Goal: Check status

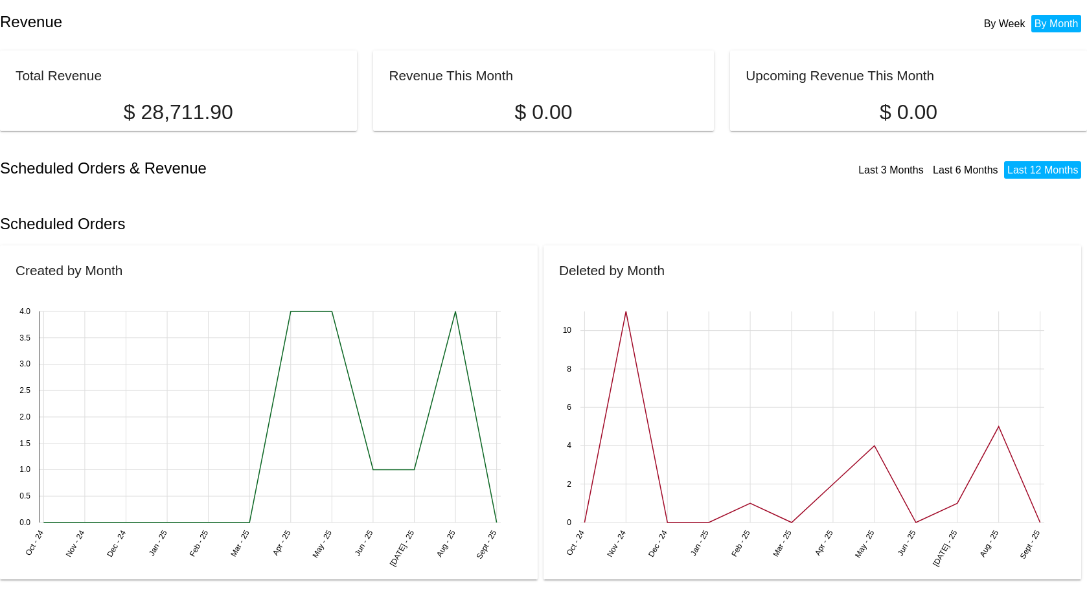
scroll to position [324, 0]
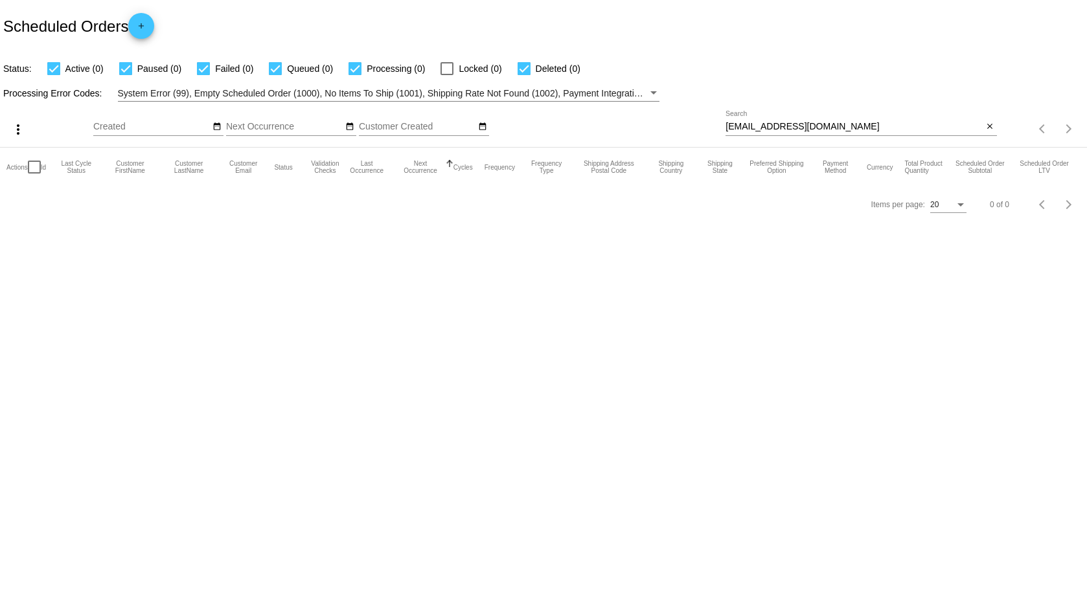
click at [30, 166] on div at bounding box center [34, 167] width 13 height 13
click at [34, 174] on input "checkbox" at bounding box center [34, 174] width 1 height 1
checkbox input "false"
click at [871, 124] on input "kimberlysswartz@gmail.com" at bounding box center [854, 127] width 257 height 10
drag, startPoint x: 841, startPoint y: 124, endPoint x: 722, endPoint y: 132, distance: 119.5
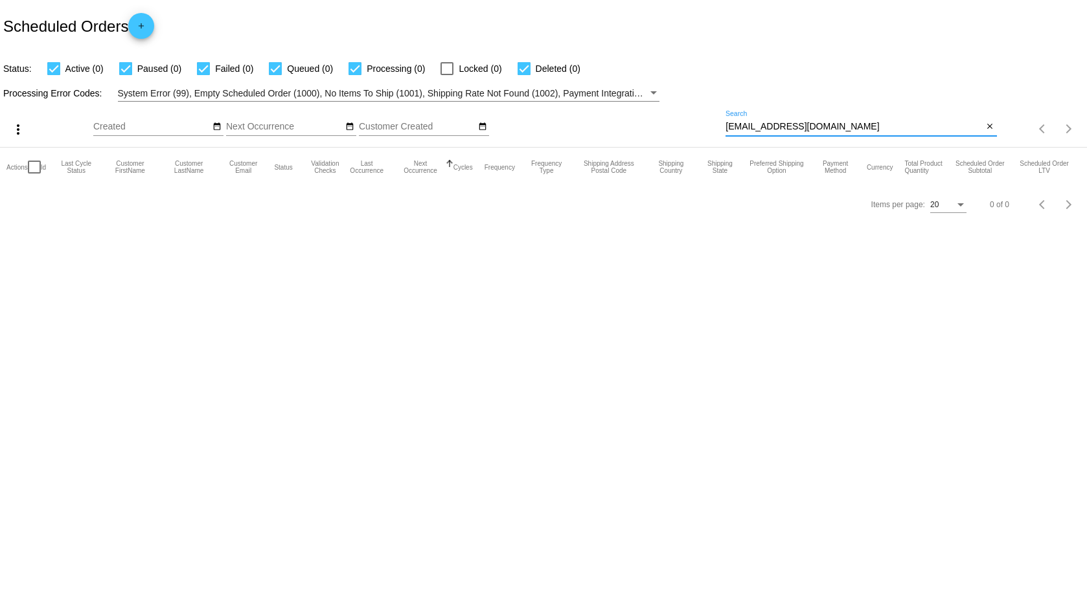
click at [722, 132] on div "more_vert Sep Jan Feb Mar Apr 1" at bounding box center [543, 125] width 1087 height 46
